Goal: Task Accomplishment & Management: Use online tool/utility

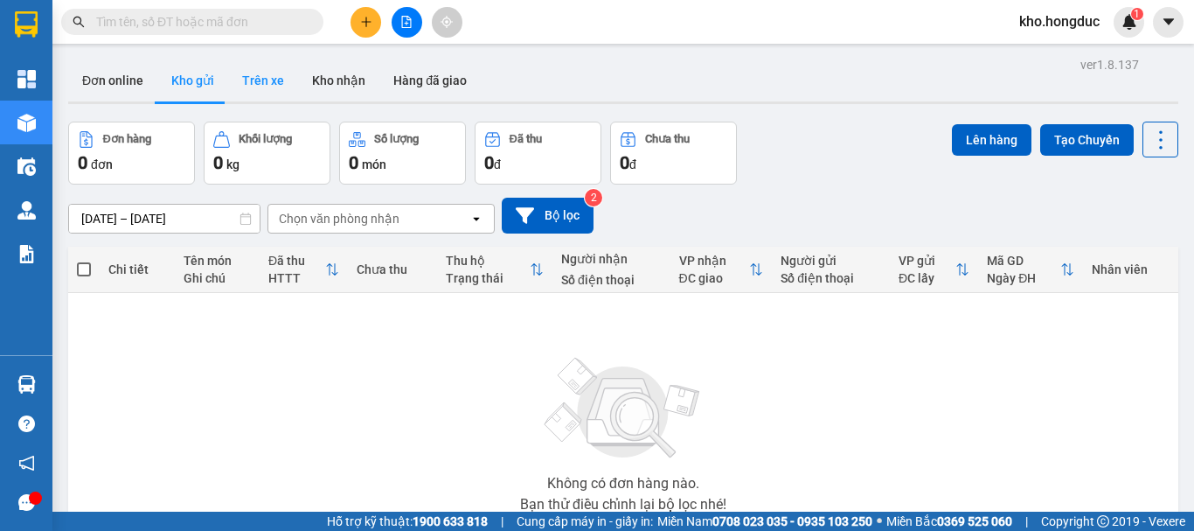
drag, startPoint x: 262, startPoint y: 65, endPoint x: 297, endPoint y: 98, distance: 48.2
click at [262, 65] on button "Trên xe" at bounding box center [263, 80] width 70 height 42
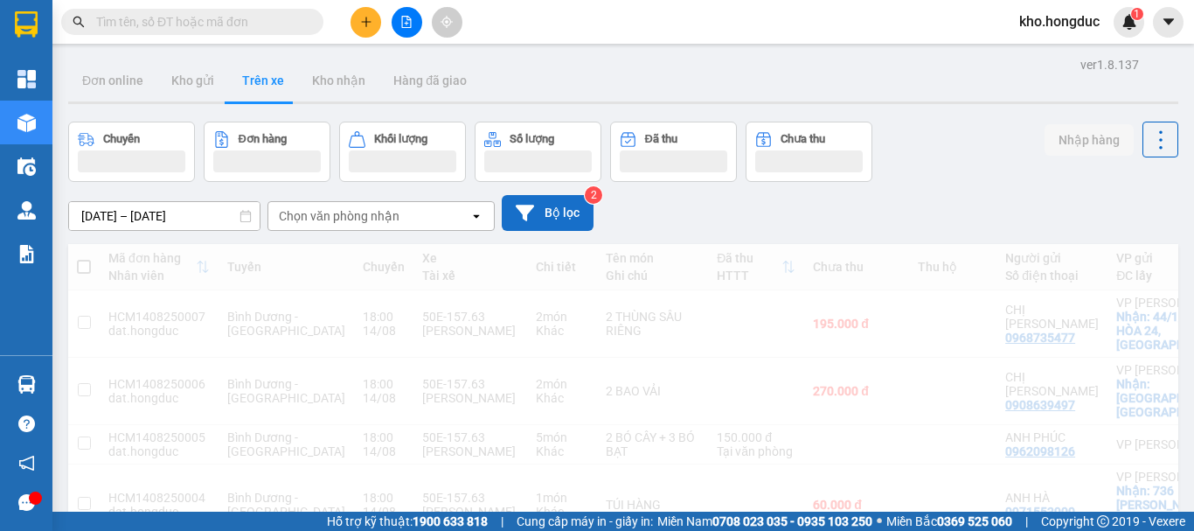
click at [556, 211] on button "Bộ lọc" at bounding box center [548, 213] width 92 height 36
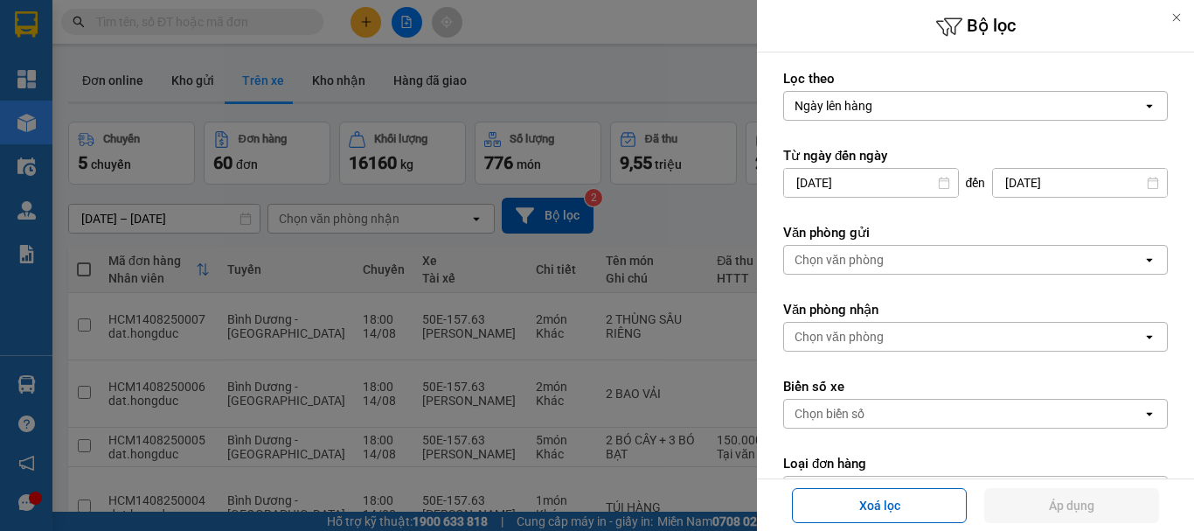
click at [901, 186] on input "[DATE]" at bounding box center [871, 183] width 174 height 28
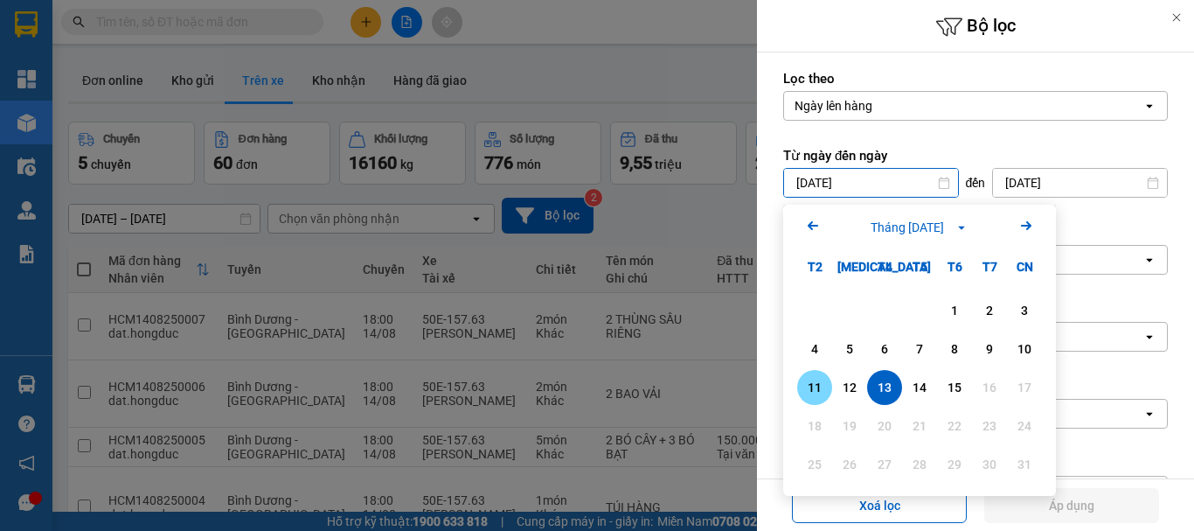
click at [803, 387] on div "11" at bounding box center [815, 387] width 24 height 21
type input "[DATE]"
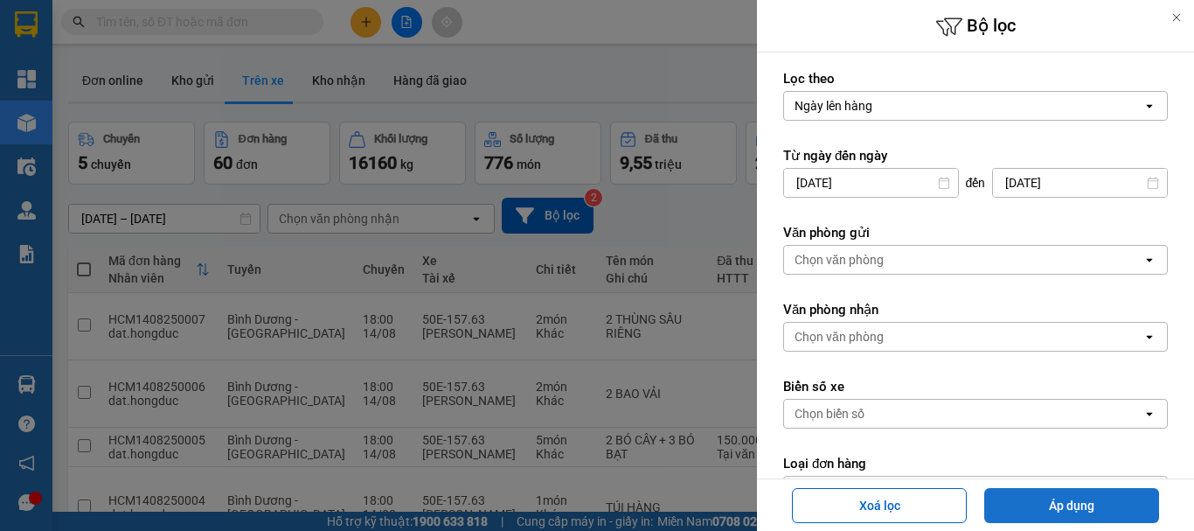
click at [1053, 506] on button "Áp dụng" at bounding box center [1071, 505] width 175 height 35
type input "[DATE] – [DATE]"
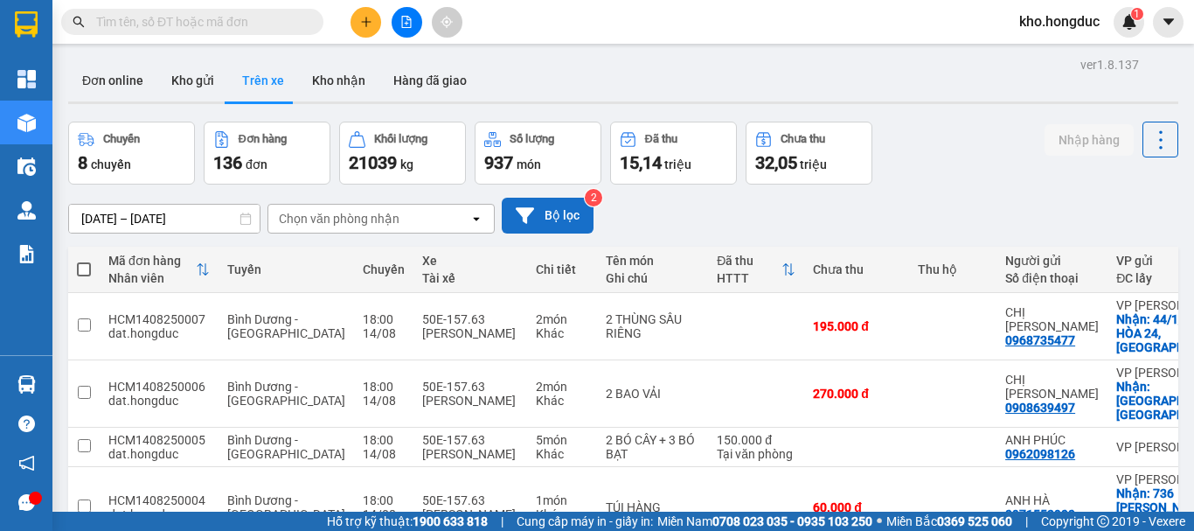
click at [526, 226] on button "Bộ lọc" at bounding box center [548, 216] width 92 height 36
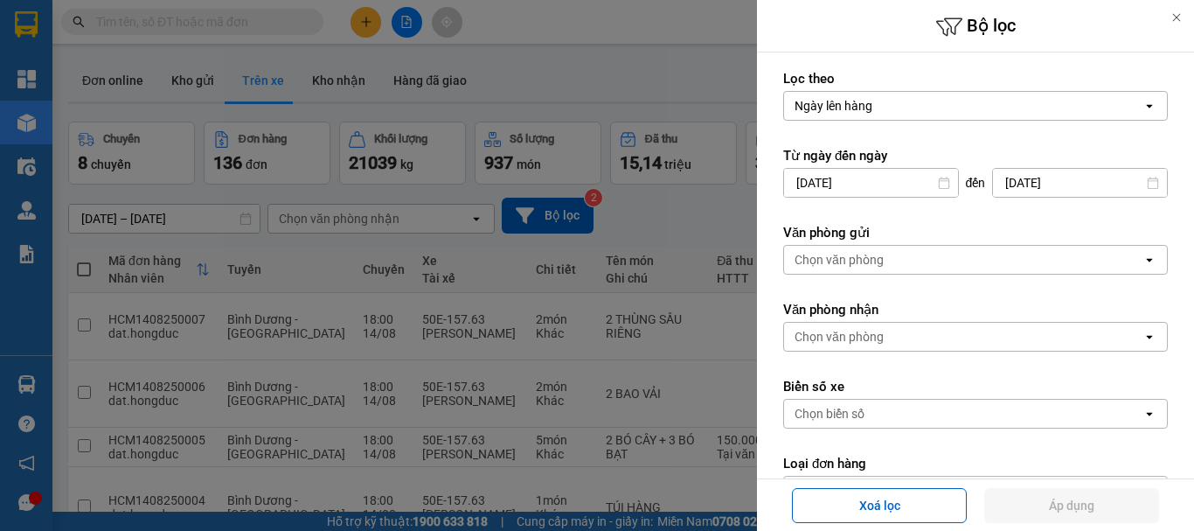
click at [857, 273] on div "Chọn văn phòng" at bounding box center [963, 260] width 358 height 28
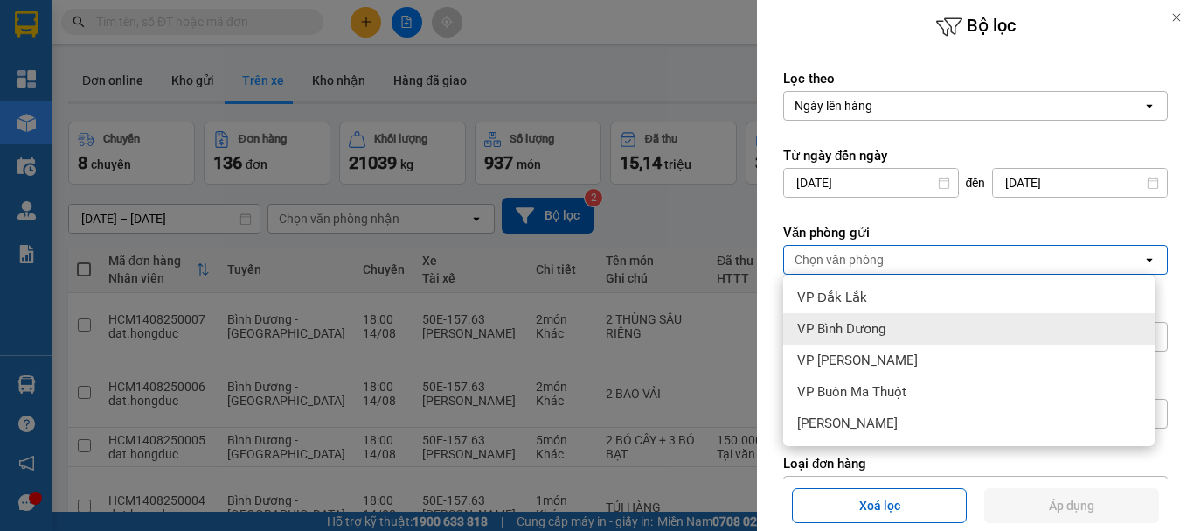
click at [825, 330] on span "VP Bình Dương" at bounding box center [841, 328] width 88 height 17
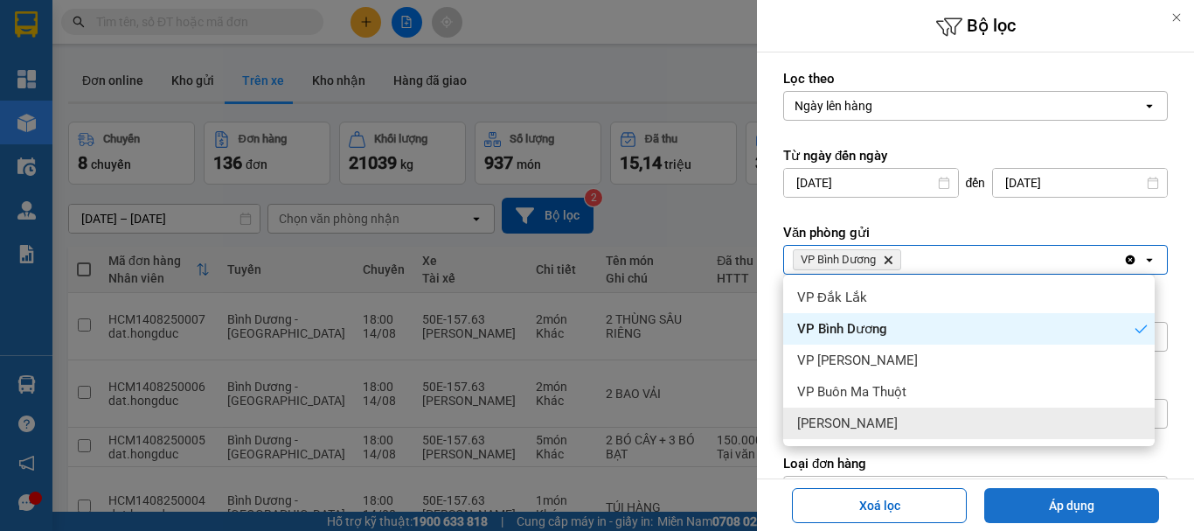
click at [1061, 502] on button "Áp dụng" at bounding box center [1071, 505] width 175 height 35
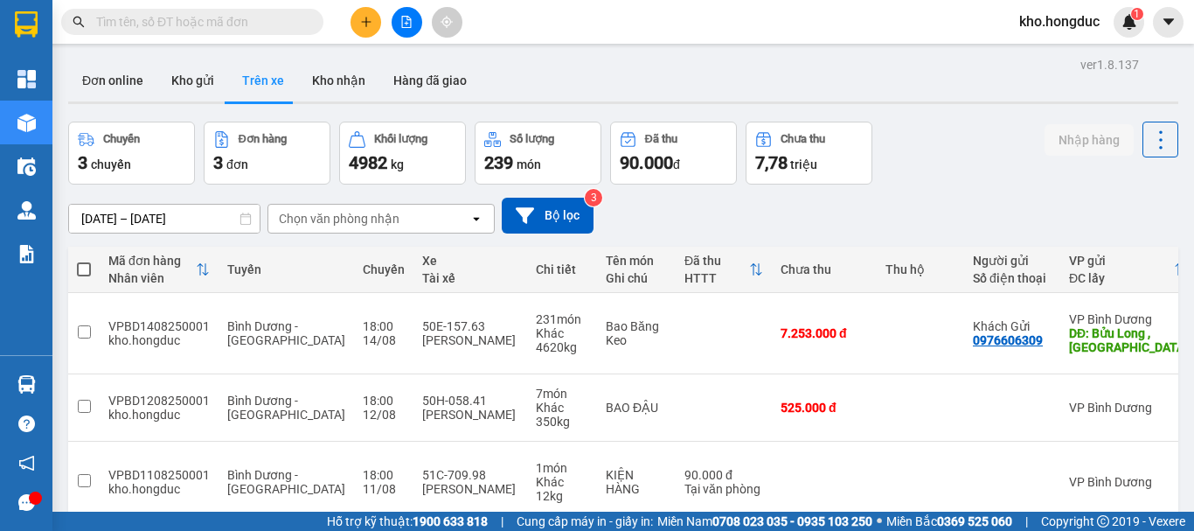
scroll to position [80, 0]
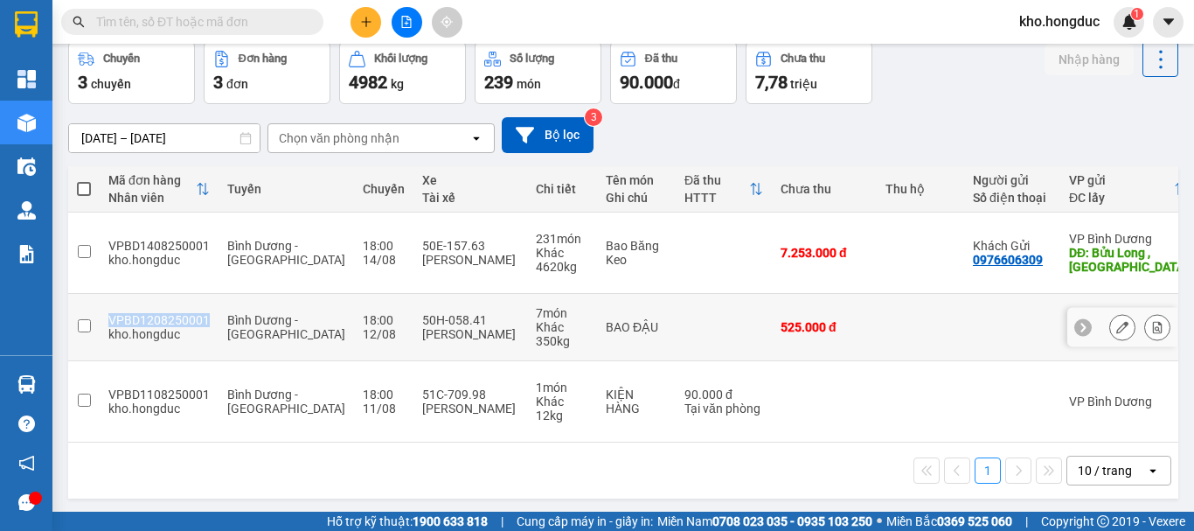
drag, startPoint x: 110, startPoint y: 282, endPoint x: 203, endPoint y: 287, distance: 92.8
click at [203, 313] on div "VPBD1208250001" at bounding box center [158, 320] width 101 height 14
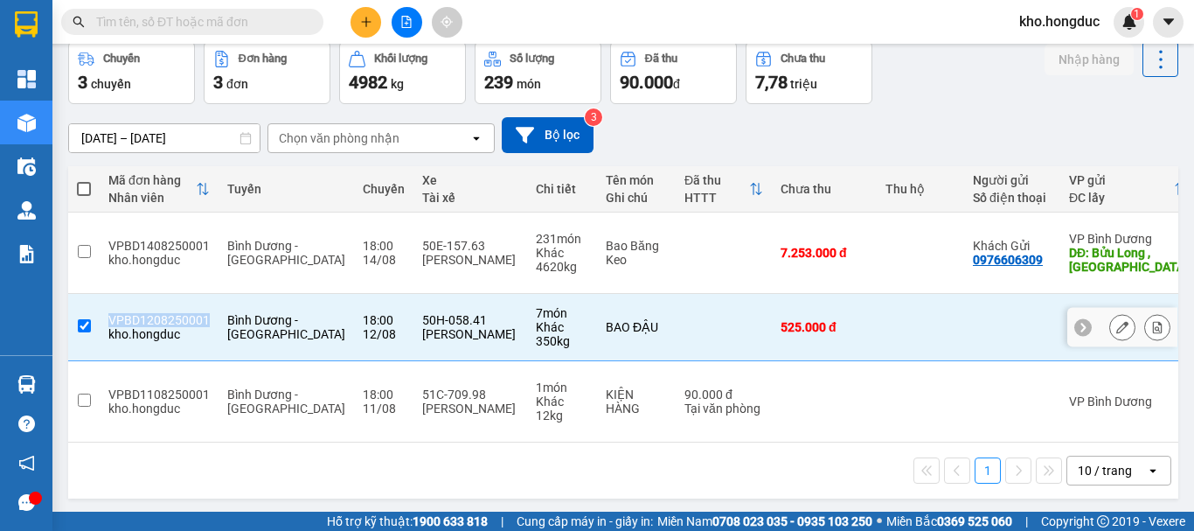
copy div "VPBD1208250001"
drag, startPoint x: 622, startPoint y: 292, endPoint x: 549, endPoint y: 285, distance: 72.9
click at [549, 294] on tr "VPBD1208250001 kho.[GEOGRAPHIC_DATA] - [GEOGRAPHIC_DATA] 18:00 [DATE] 50H-058.4…" at bounding box center [789, 327] width 1442 height 67
checkbox input "false"
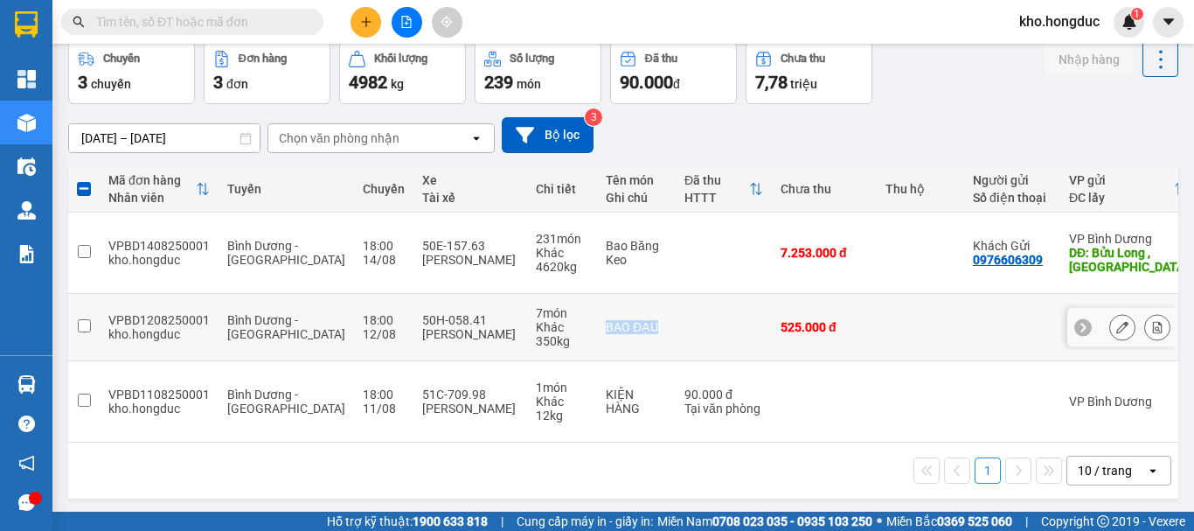
copy tr "BAO ĐẬU"
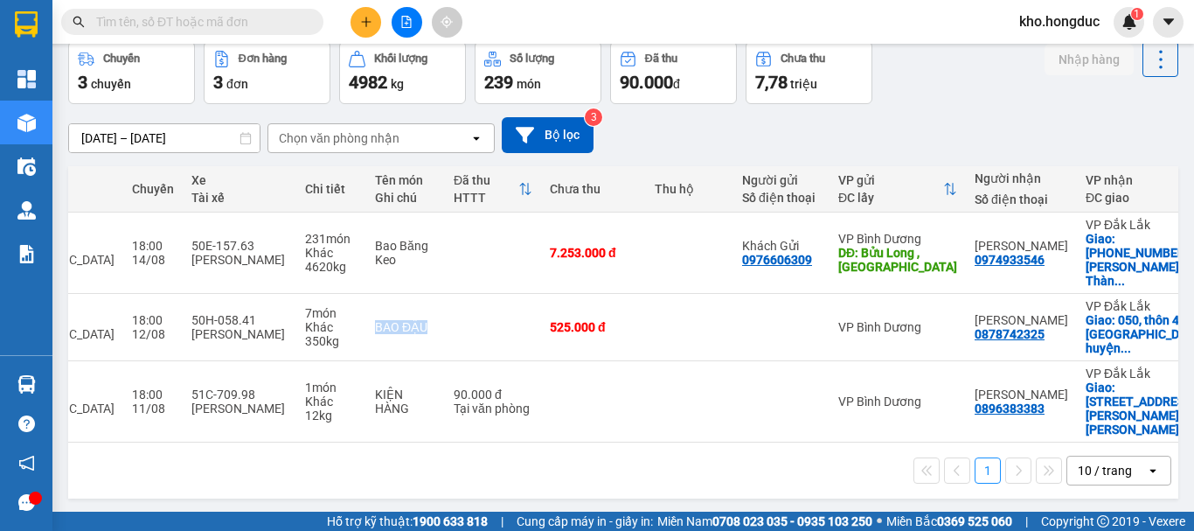
scroll to position [0, 0]
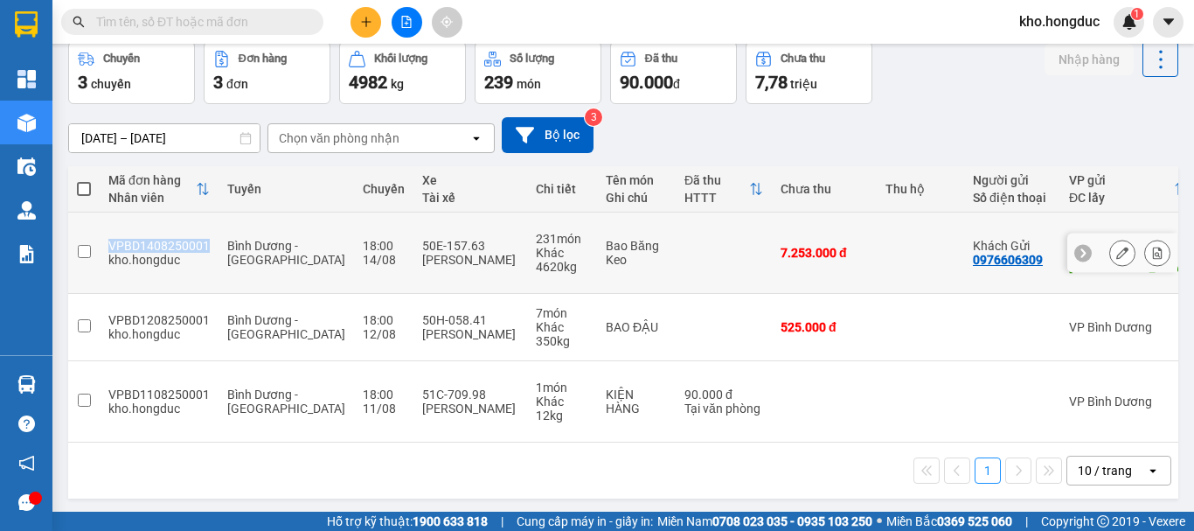
drag, startPoint x: 107, startPoint y: 230, endPoint x: 205, endPoint y: 238, distance: 98.2
click at [205, 238] on td "VPBD1408250001 kho.hongduc" at bounding box center [159, 252] width 119 height 81
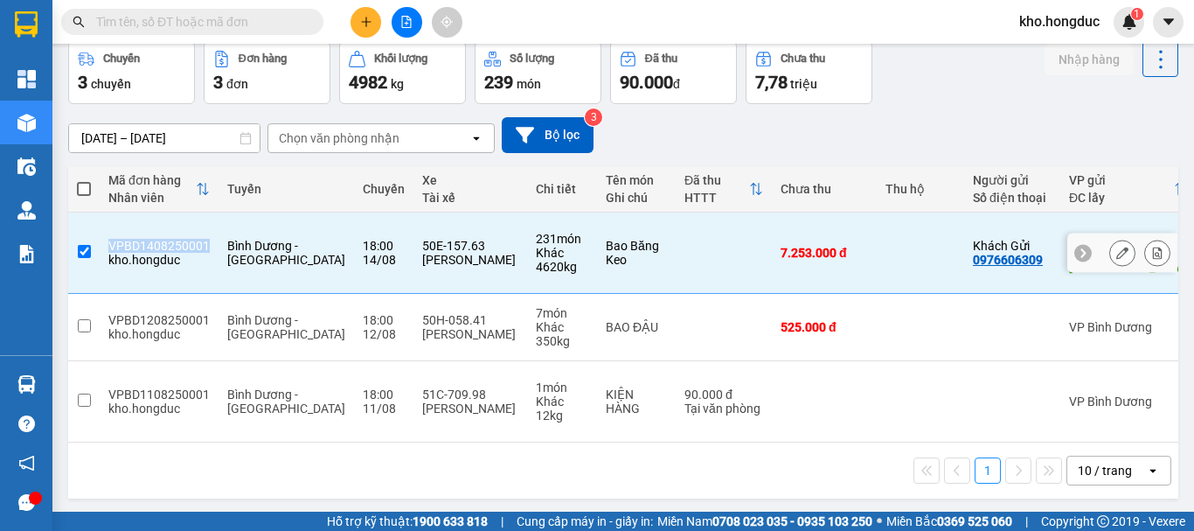
copy div "VPBD1408250001"
drag, startPoint x: 554, startPoint y: 230, endPoint x: 596, endPoint y: 247, distance: 45.5
click at [606, 247] on div "Bao Băng Keo" at bounding box center [636, 253] width 61 height 28
checkbox input "false"
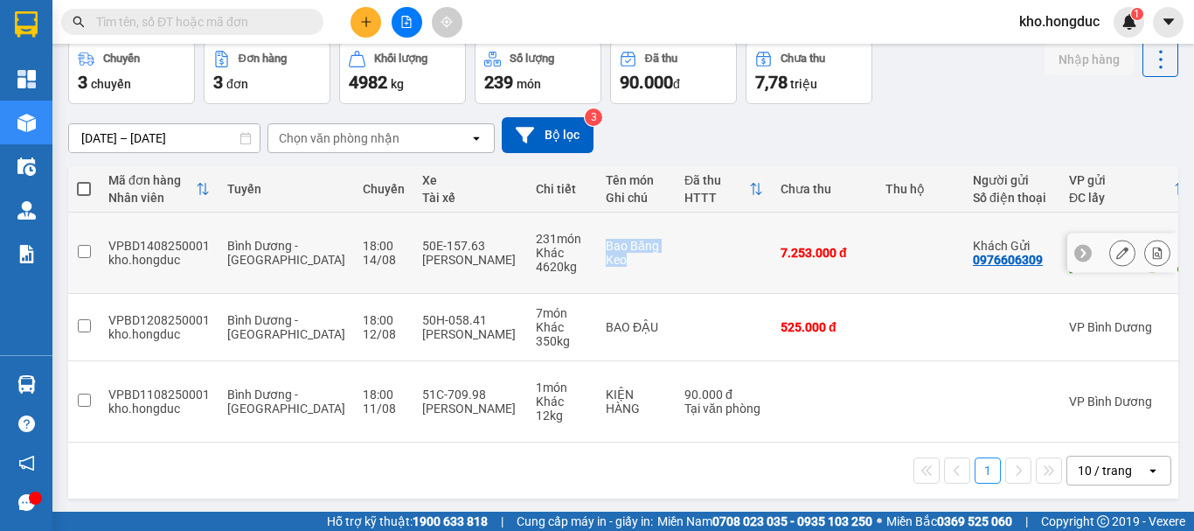
copy div "Bao Băng Keo"
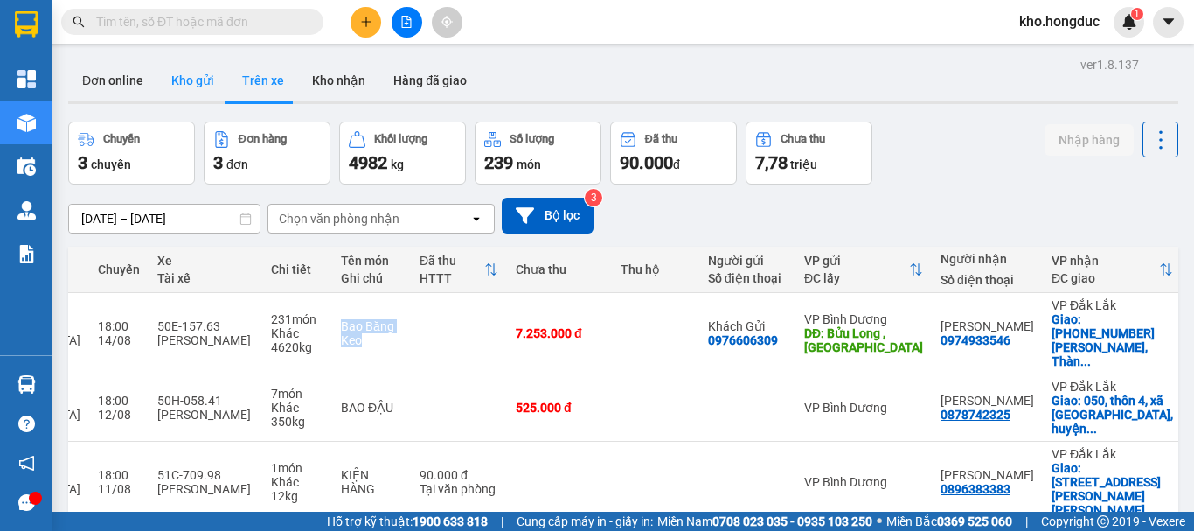
click at [191, 79] on button "Kho gửi" at bounding box center [192, 80] width 71 height 42
